Goal: Information Seeking & Learning: Learn about a topic

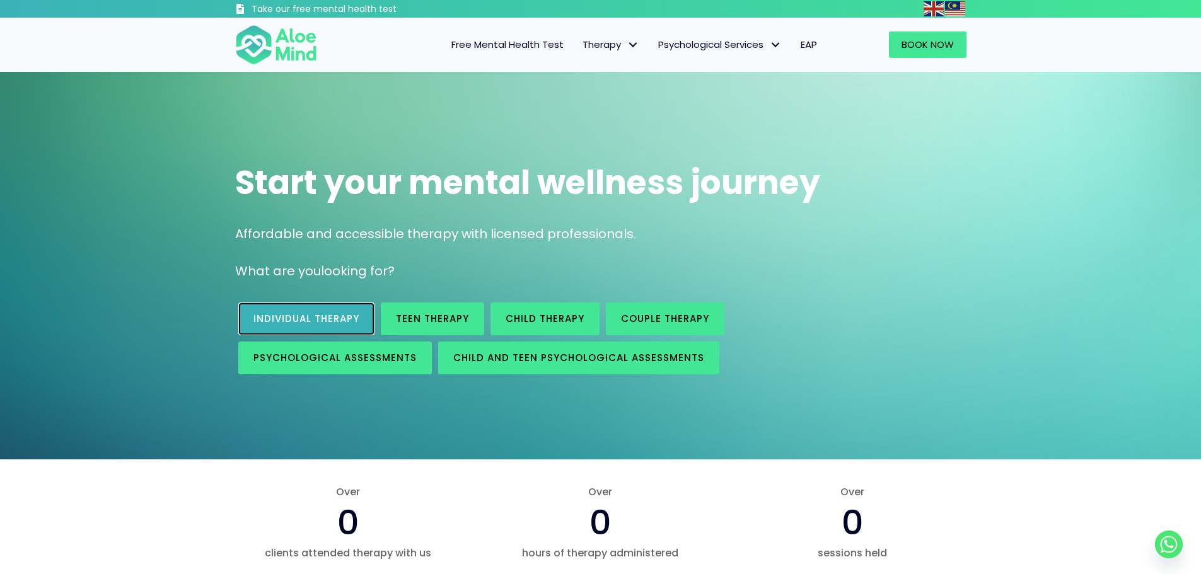
click at [288, 305] on link "Individual therapy" at bounding box center [306, 319] width 136 height 33
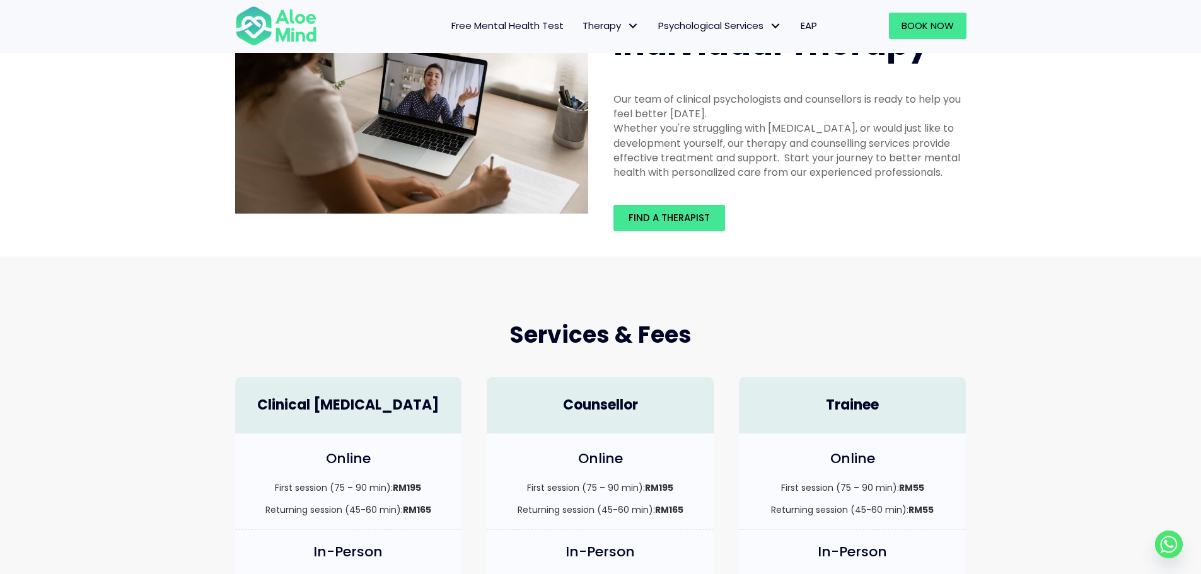
scroll to position [63, 0]
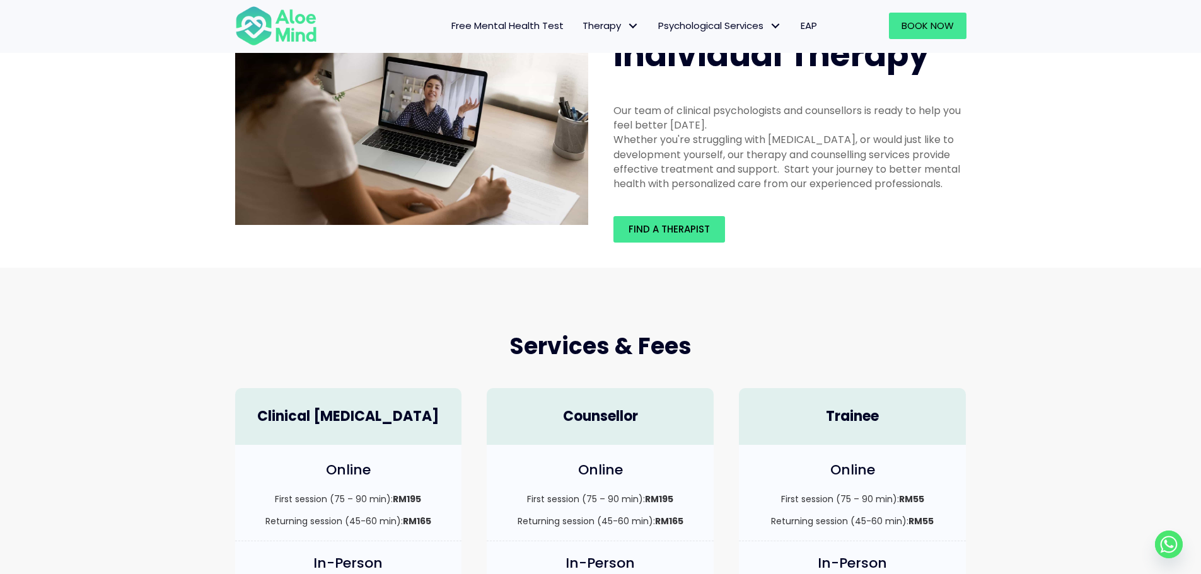
click at [511, 16] on link "Free Mental Health Test" at bounding box center [507, 26] width 131 height 26
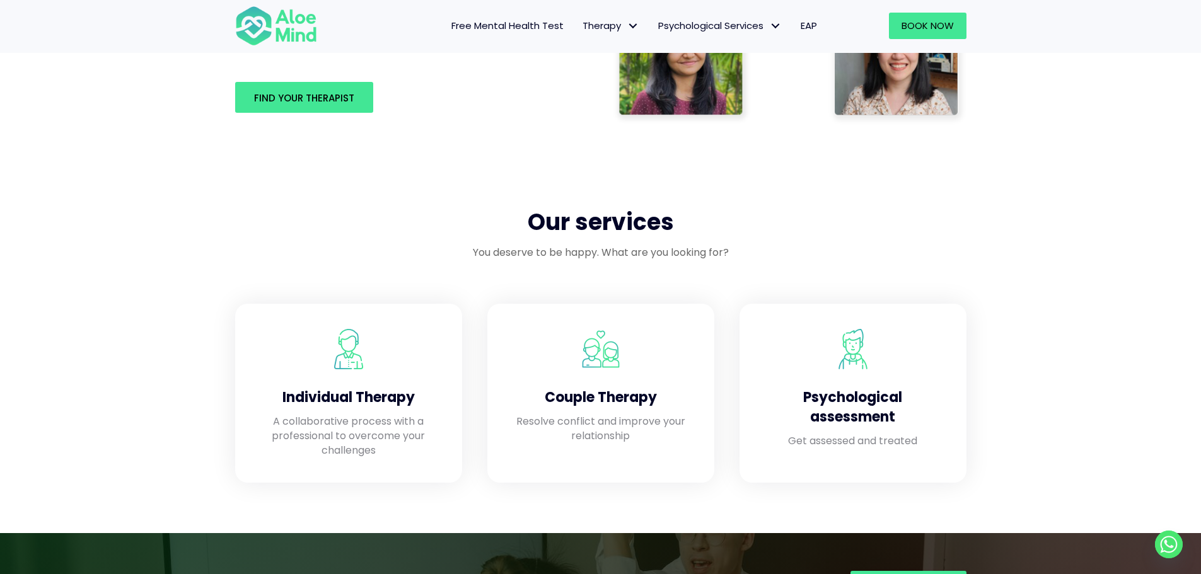
scroll to position [1072, 0]
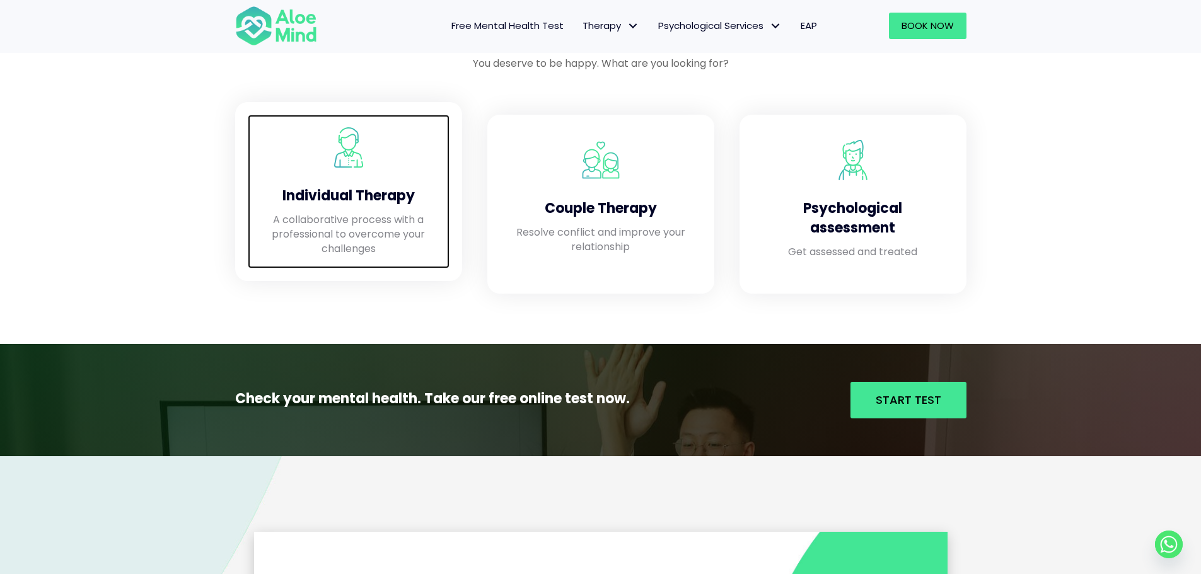
click at [402, 243] on p "A collaborative process with a professional to overcome your challenges" at bounding box center [348, 234] width 177 height 44
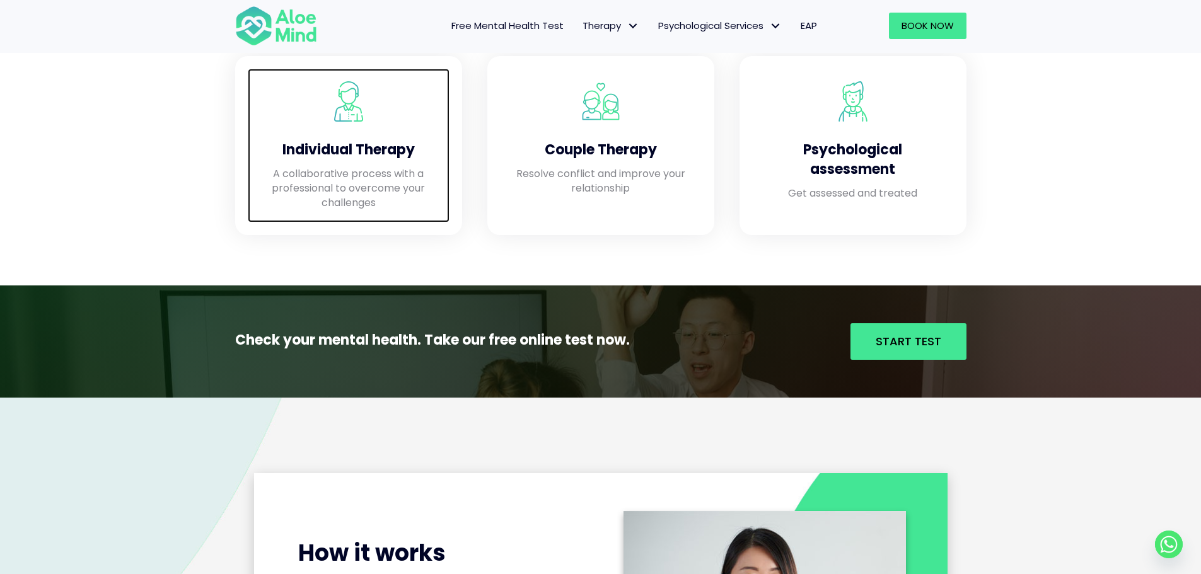
scroll to position [1340, 0]
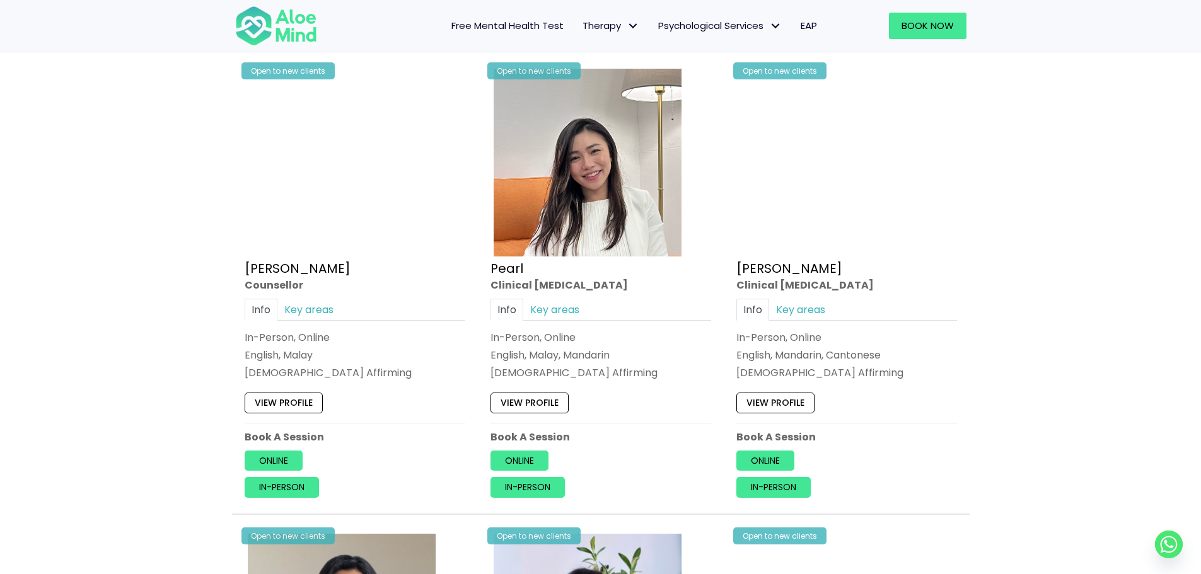
scroll to position [2396, 0]
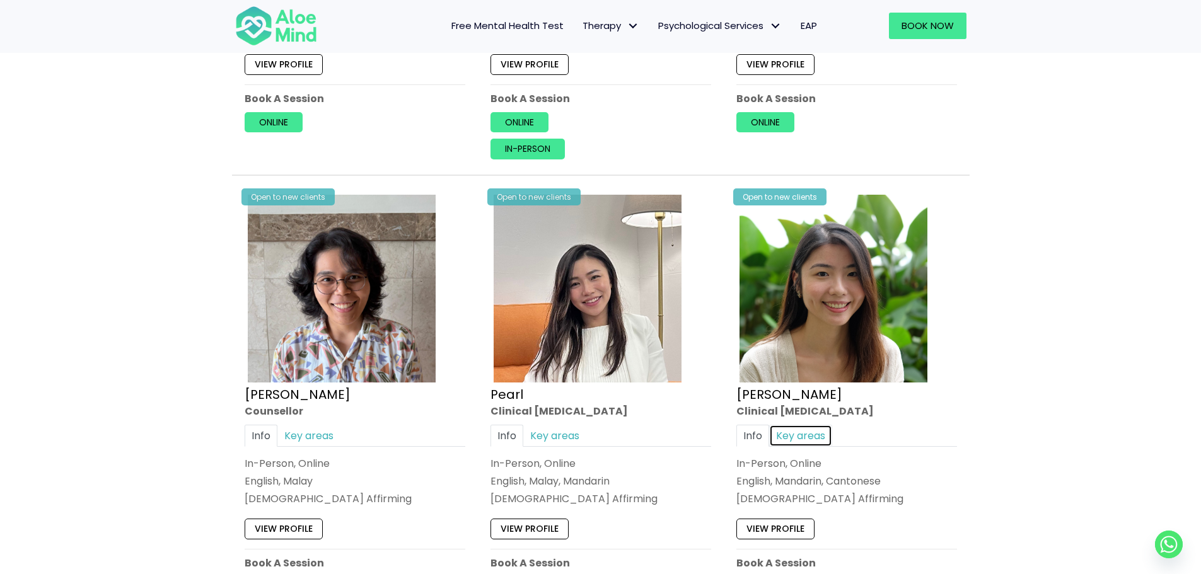
click at [799, 437] on link "Key areas" at bounding box center [800, 436] width 63 height 22
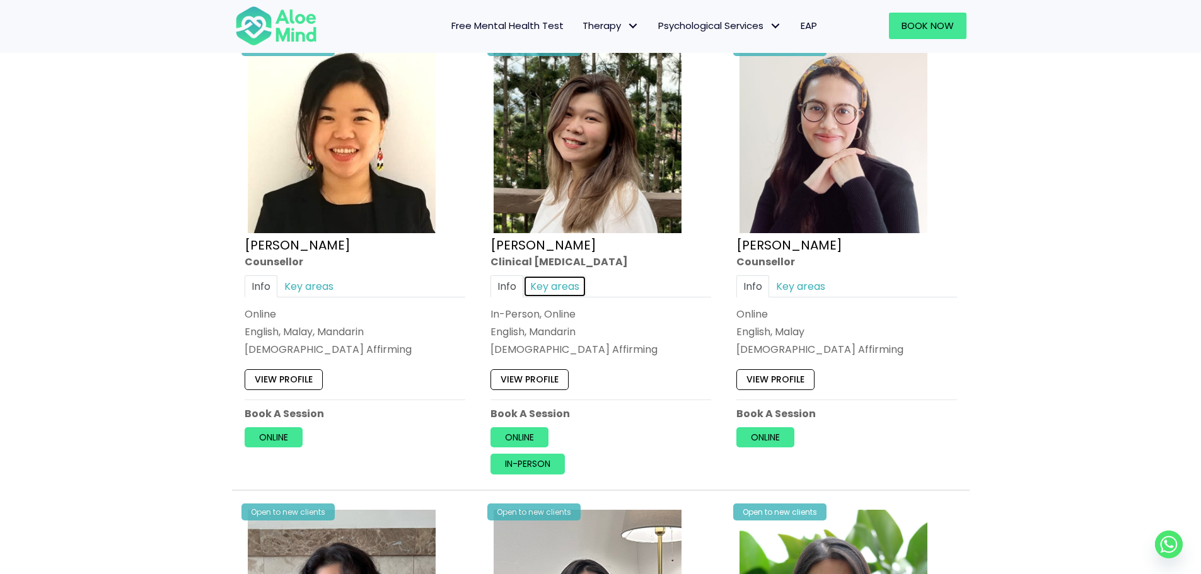
click at [565, 288] on link "Key areas" at bounding box center [554, 286] width 63 height 22
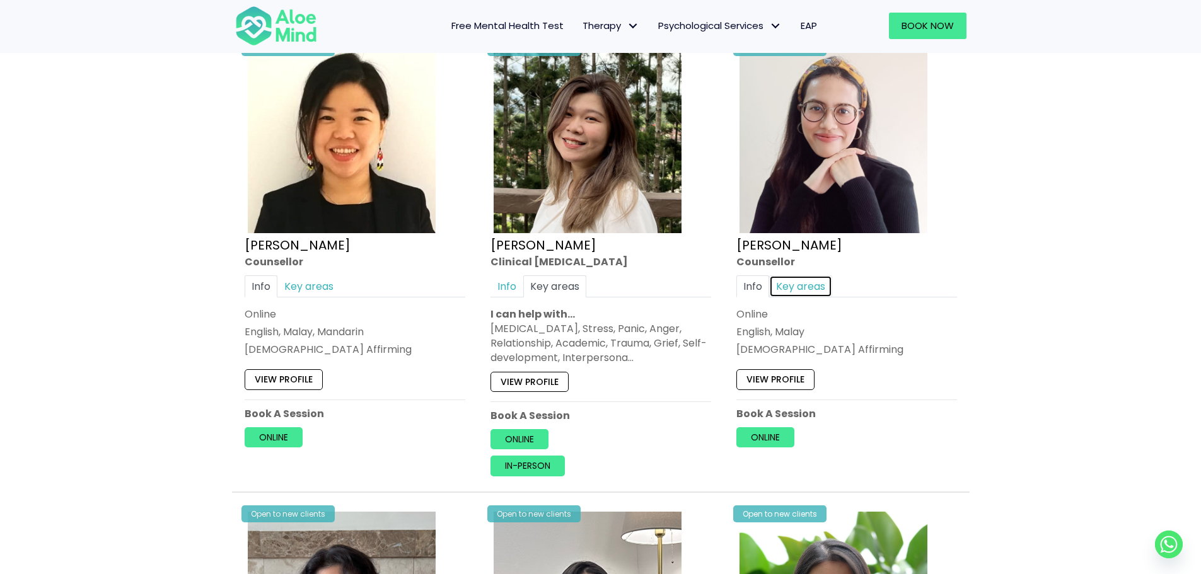
click at [802, 284] on link "Key areas" at bounding box center [800, 286] width 63 height 22
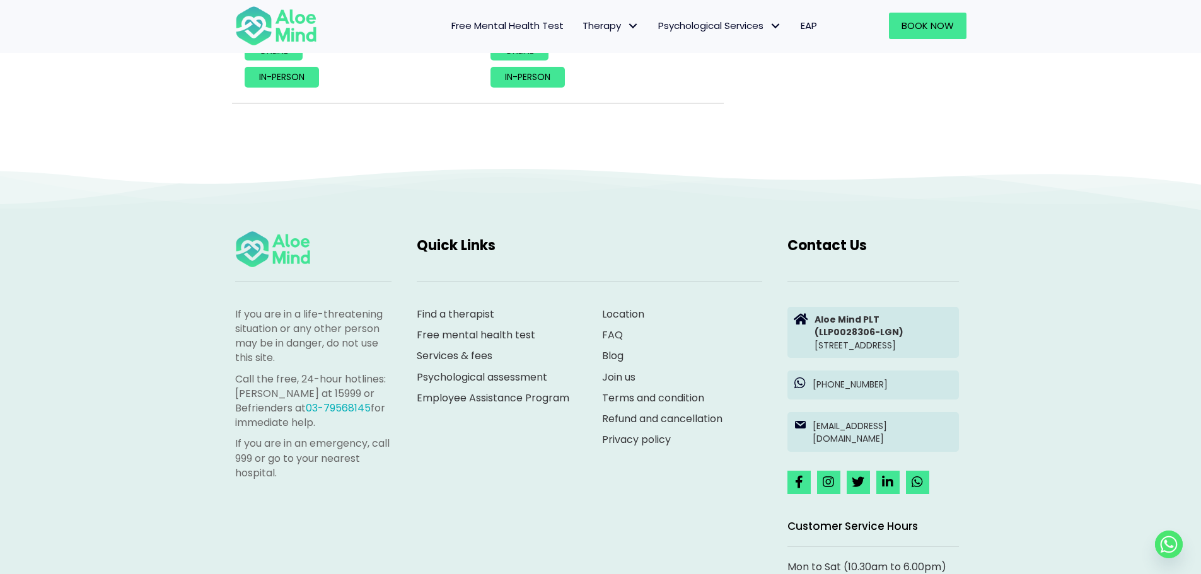
scroll to position [5837, 0]
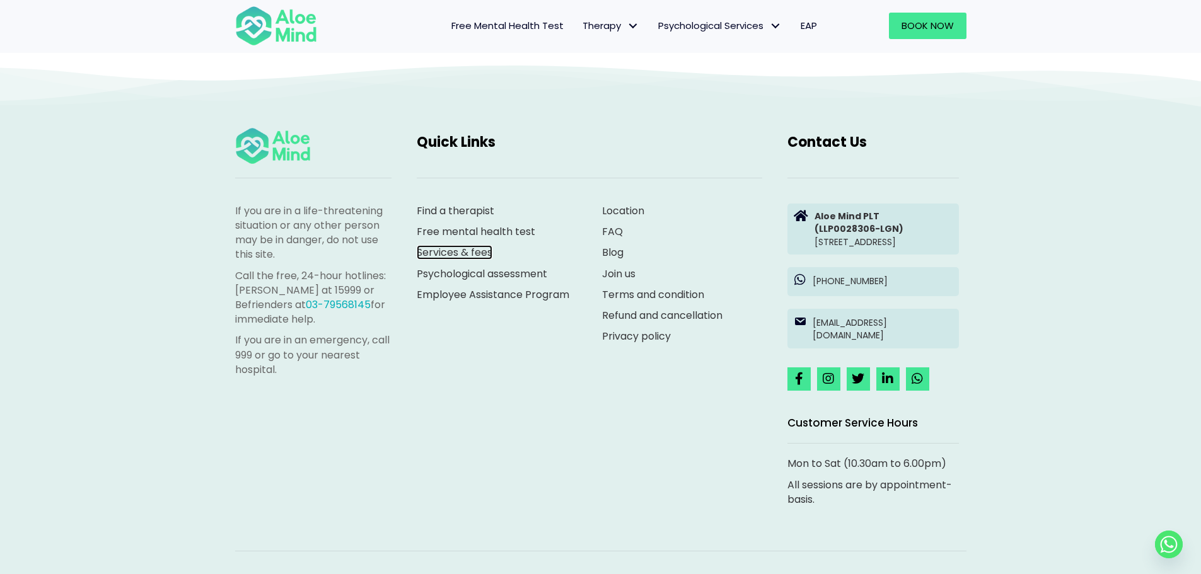
click at [460, 253] on link "Services & fees" at bounding box center [455, 252] width 76 height 15
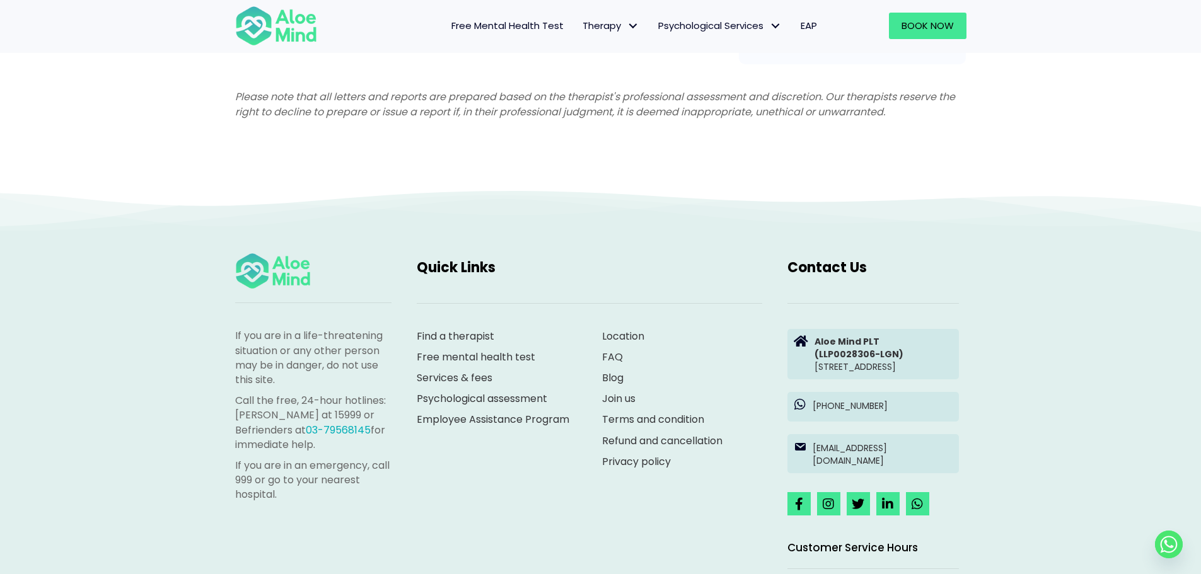
scroll to position [3517, 0]
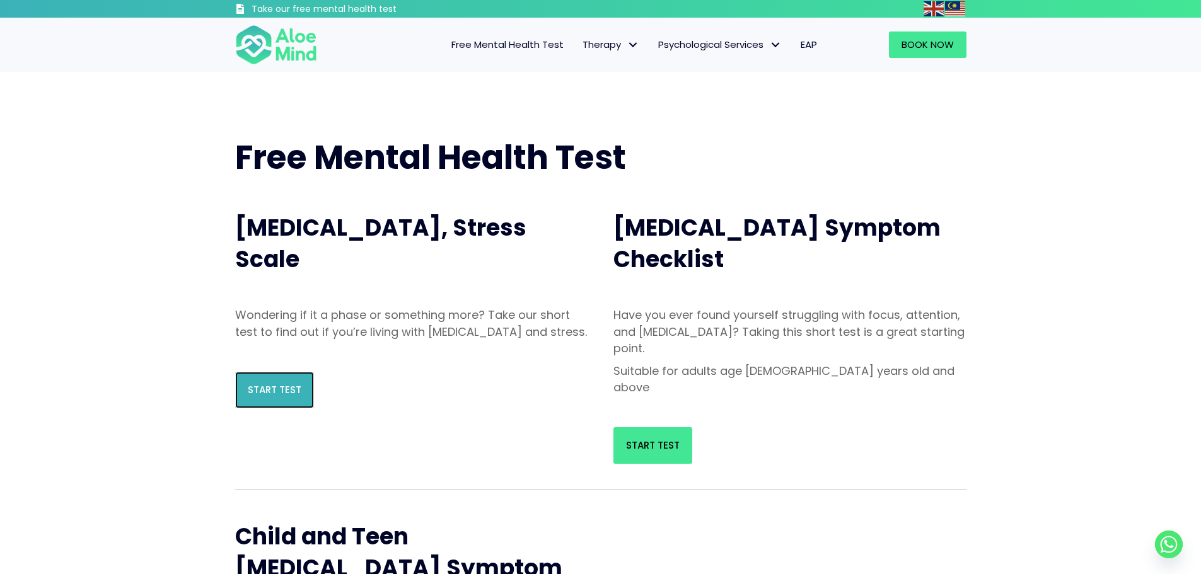
click at [286, 397] on span "Start Test" at bounding box center [275, 389] width 54 height 13
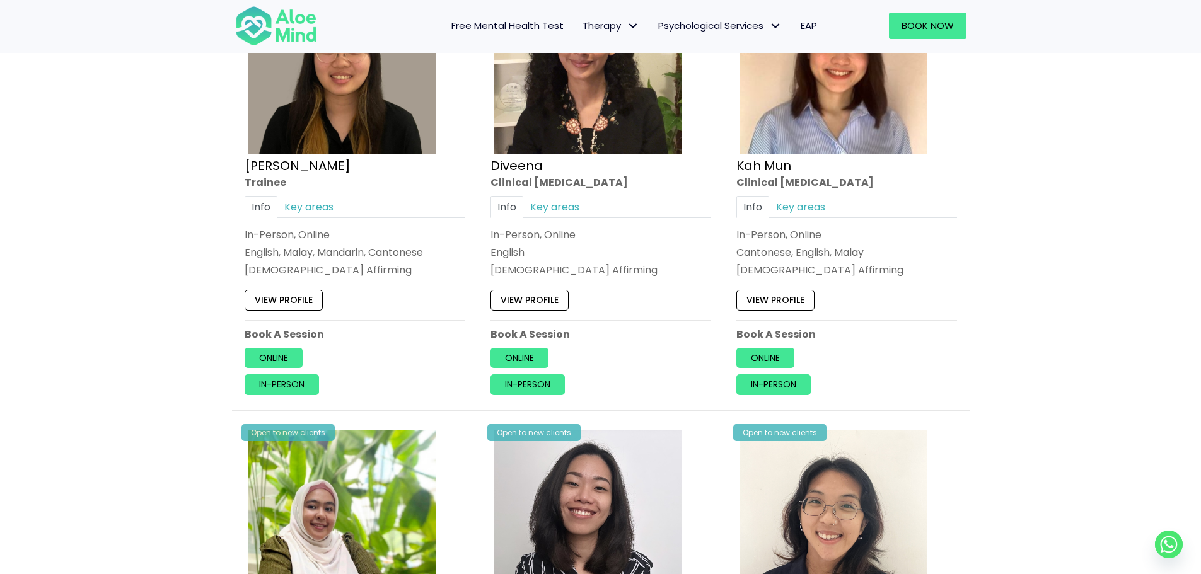
scroll to position [1072, 0]
